Goal: Information Seeking & Learning: Understand process/instructions

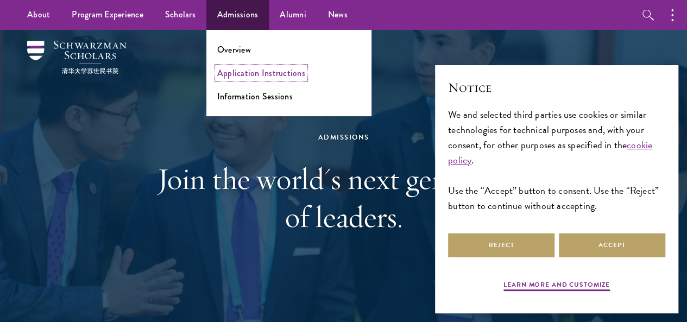
click at [234, 73] on link "Application Instructions" at bounding box center [261, 73] width 88 height 12
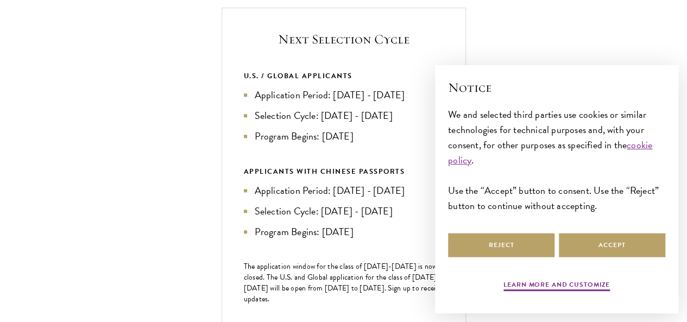
scroll to position [404, 0]
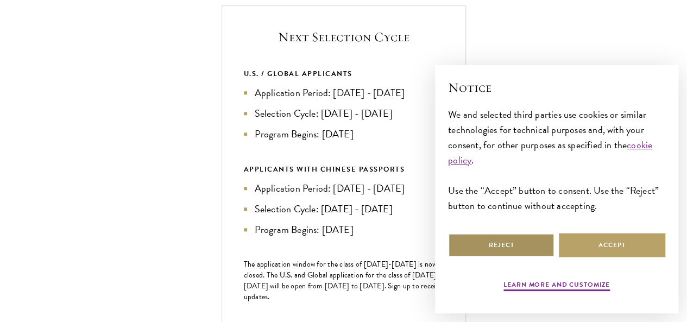
click at [523, 240] on button "Reject" at bounding box center [501, 245] width 106 height 24
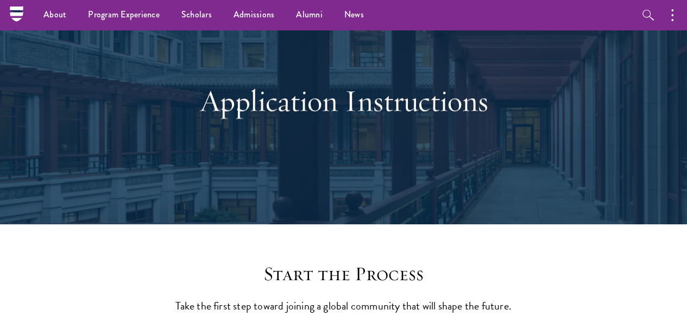
scroll to position [53, 0]
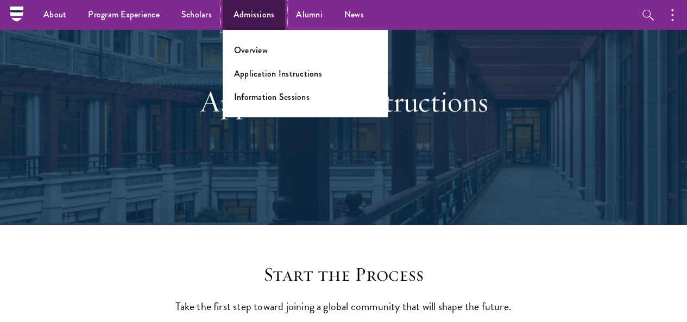
click at [254, 11] on link "Admissions" at bounding box center [254, 15] width 63 height 30
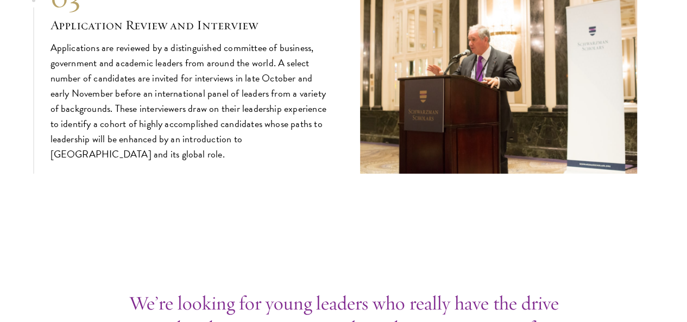
scroll to position [3626, 0]
